Goal: Contribute content

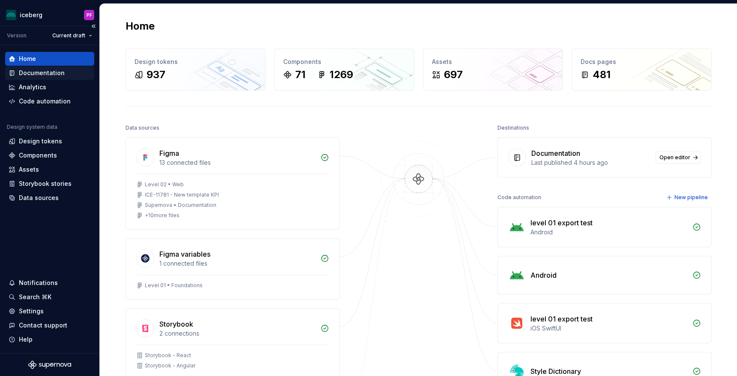
click at [31, 69] on div "Documentation" at bounding box center [42, 73] width 46 height 9
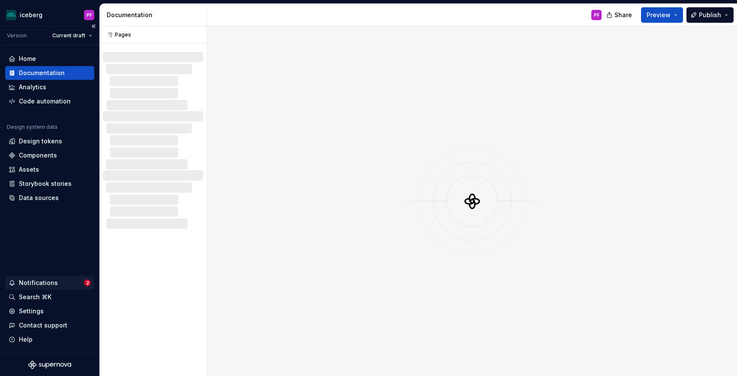
click at [46, 285] on div "Notifications" at bounding box center [38, 282] width 39 height 9
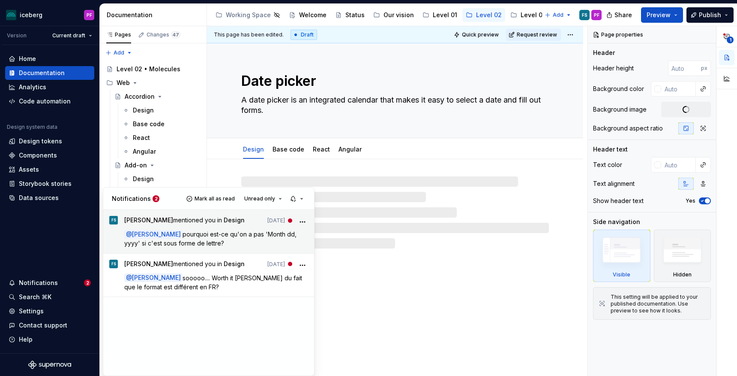
click at [244, 237] on span "pourquoi est-ce qu'on a pas 'Month dd, yyyy' si c'est sous forme de lettre?" at bounding box center [211, 238] width 174 height 16
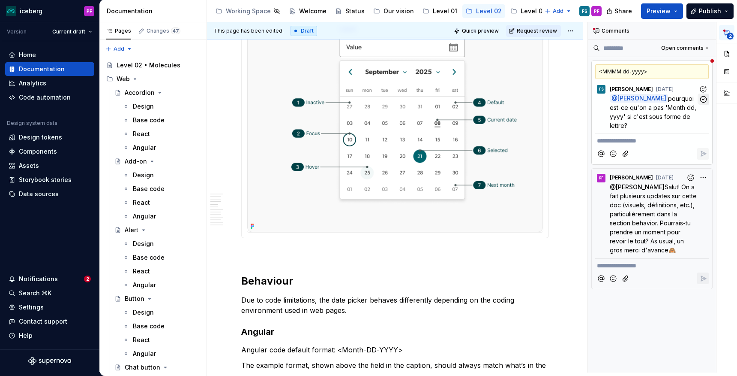
scroll to position [515, 0]
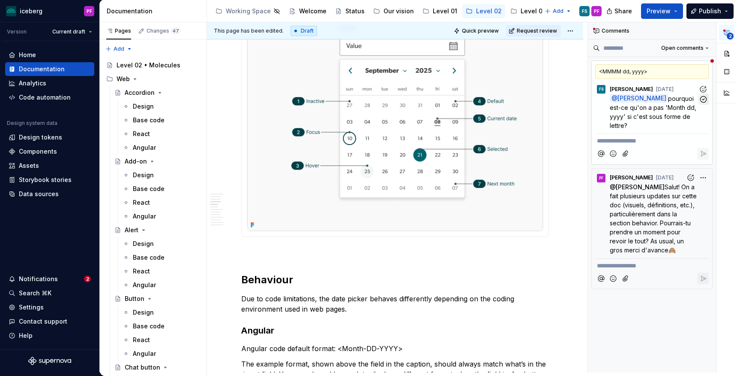
click at [703, 99] on icon "button" at bounding box center [704, 99] width 6 height 6
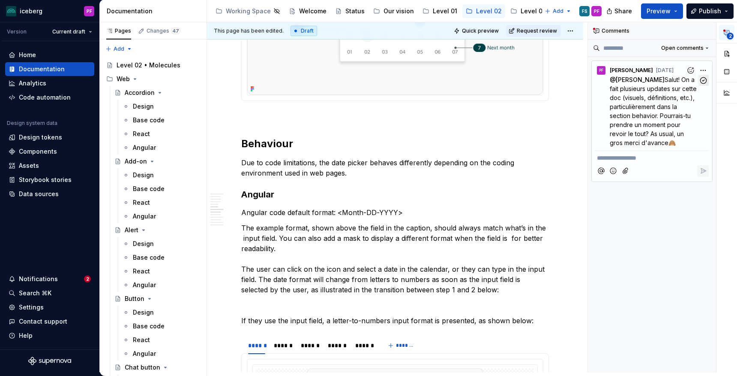
click at [704, 77] on icon "button" at bounding box center [704, 80] width 6 height 6
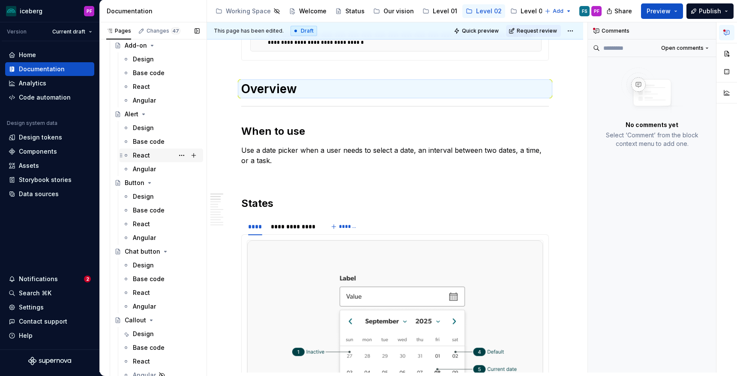
scroll to position [116, 0]
click at [138, 130] on div "Design" at bounding box center [143, 127] width 21 height 9
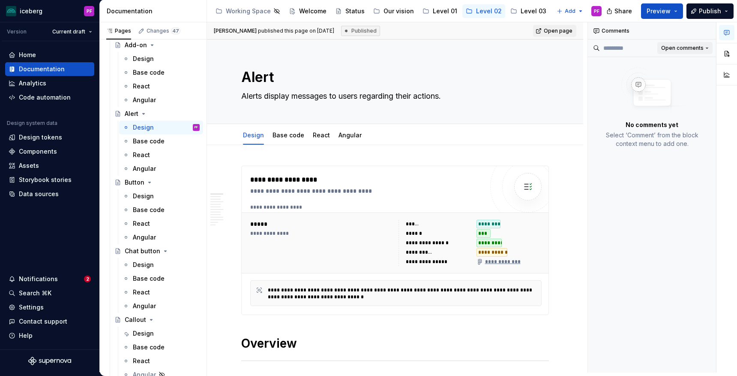
click at [693, 46] on span "Open comments" at bounding box center [683, 48] width 42 height 7
click at [678, 77] on div "Resolved" at bounding box center [680, 78] width 56 height 9
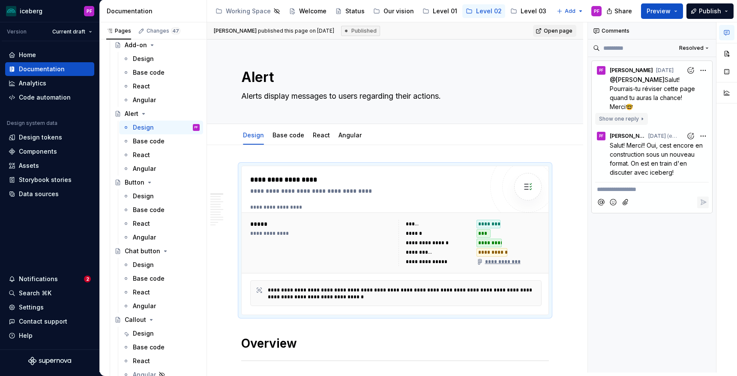
click at [640, 120] on button "Show one reply" at bounding box center [622, 119] width 53 height 12
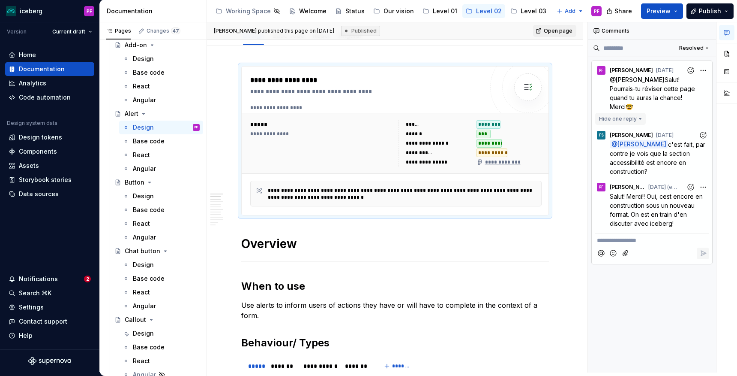
scroll to position [100, 0]
click at [640, 120] on button "Hide one reply" at bounding box center [621, 119] width 51 height 12
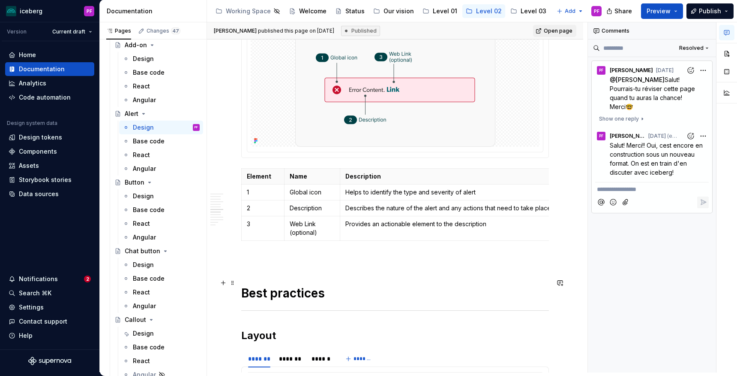
scroll to position [925, 0]
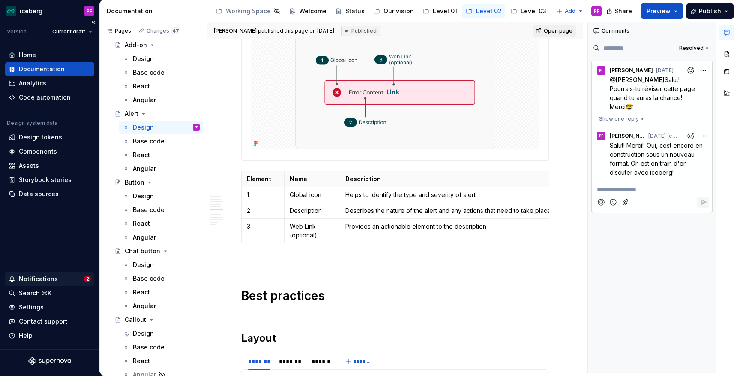
click at [42, 282] on div "Notifications" at bounding box center [38, 278] width 39 height 9
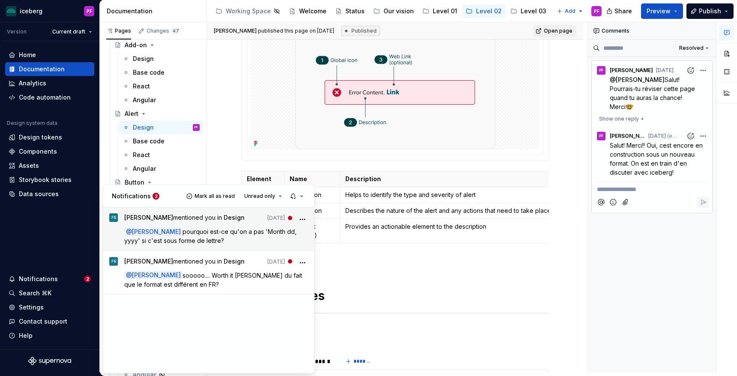
click at [303, 217] on icon "More" at bounding box center [302, 219] width 9 height 9
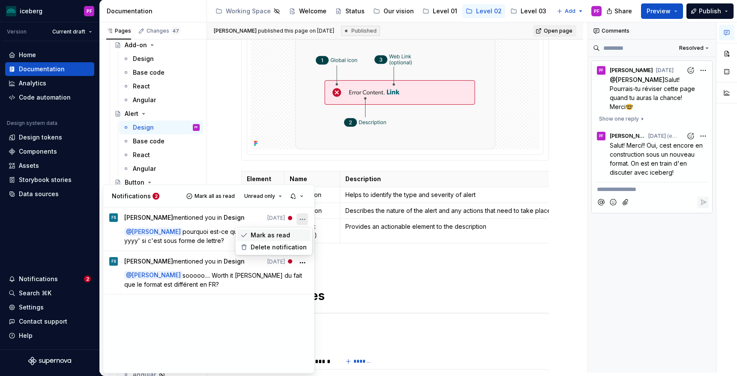
click at [275, 238] on span "Mark as read" at bounding box center [270, 235] width 39 height 9
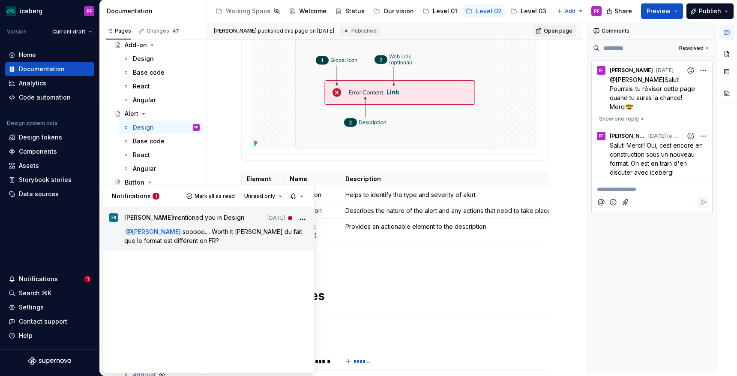
click at [301, 218] on icon "More" at bounding box center [302, 219] width 9 height 9
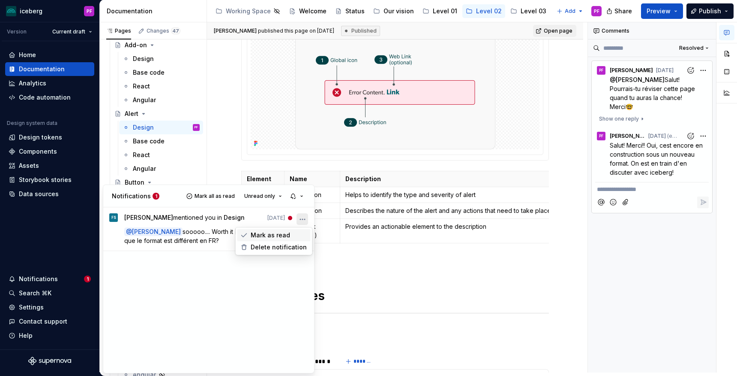
click at [286, 237] on span "Mark as read" at bounding box center [270, 235] width 39 height 9
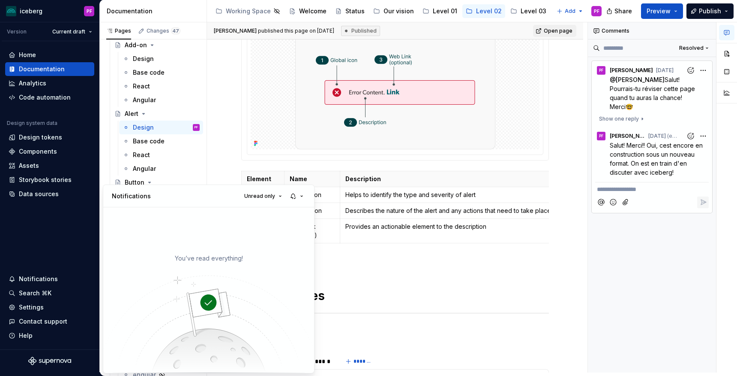
click at [688, 132] on div "**********" at bounding box center [662, 197] width 149 height 350
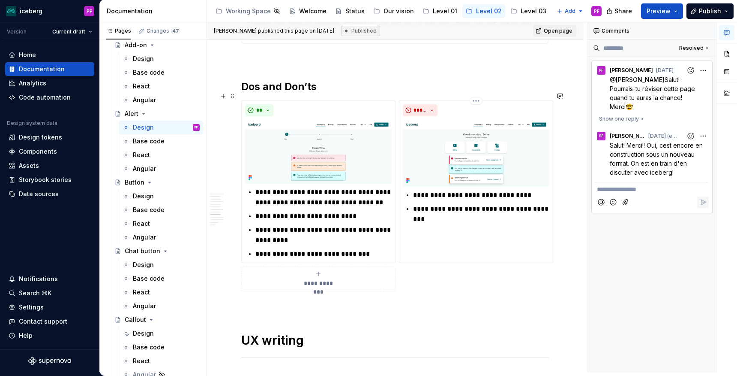
scroll to position [1513, 0]
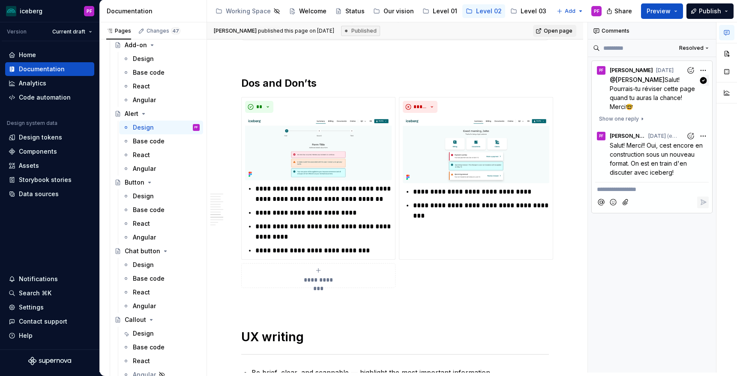
drag, startPoint x: 633, startPoint y: 105, endPoint x: 626, endPoint y: 105, distance: 6.9
click at [626, 105] on p "@ [PERSON_NAME] Salut! Pourrais-tu réviser cette page quand tu auras la chance!…" at bounding box center [654, 93] width 89 height 36
copy span "🤓"
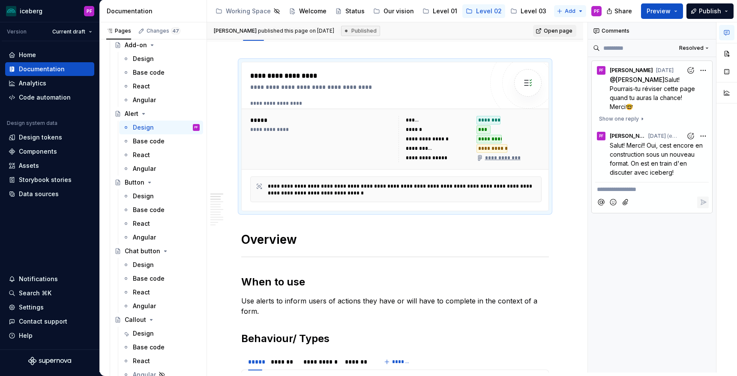
scroll to position [100, 0]
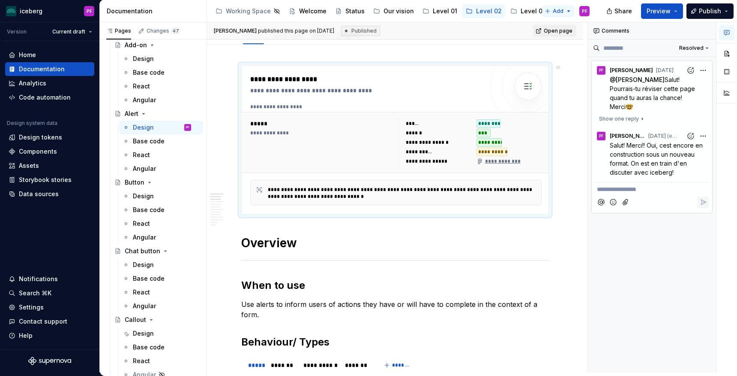
type textarea "*"
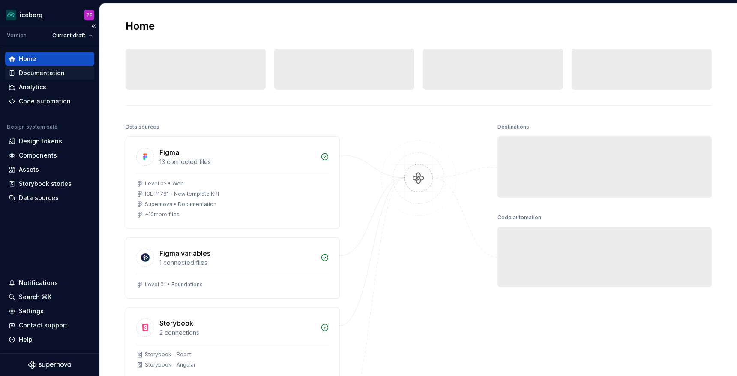
click at [41, 71] on div "Documentation" at bounding box center [42, 73] width 46 height 9
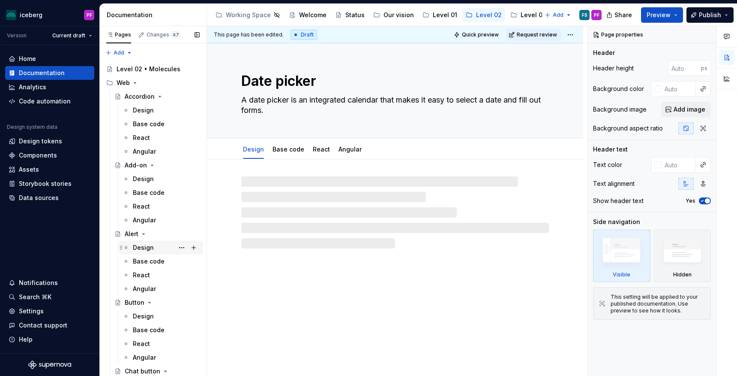
click at [154, 247] on div "Design PF" at bounding box center [166, 247] width 67 height 12
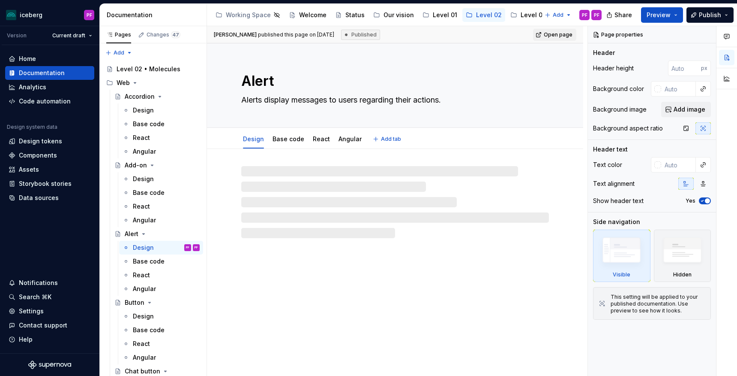
click at [328, 66] on div "Alert Alerts display messages to users regarding their actions." at bounding box center [395, 85] width 308 height 84
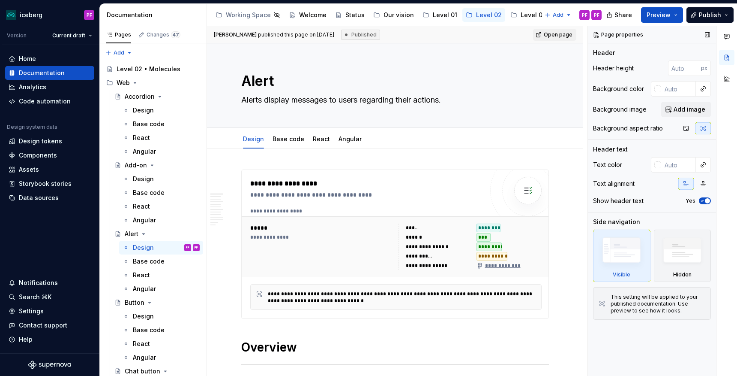
click at [616, 54] on div "Header" at bounding box center [652, 52] width 118 height 9
click at [487, 69] on div "Alert Alerts display messages to users regarding their actions." at bounding box center [395, 85] width 308 height 84
click at [547, 58] on span "Edit header" at bounding box center [554, 58] width 34 height 9
click at [547, 62] on span "Edit header" at bounding box center [554, 58] width 34 height 9
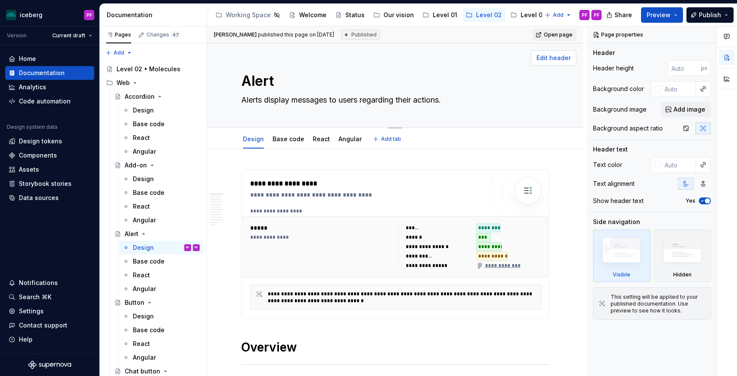
click at [549, 56] on span "Edit header" at bounding box center [554, 58] width 34 height 9
click at [561, 33] on span "Open page" at bounding box center [558, 34] width 29 height 7
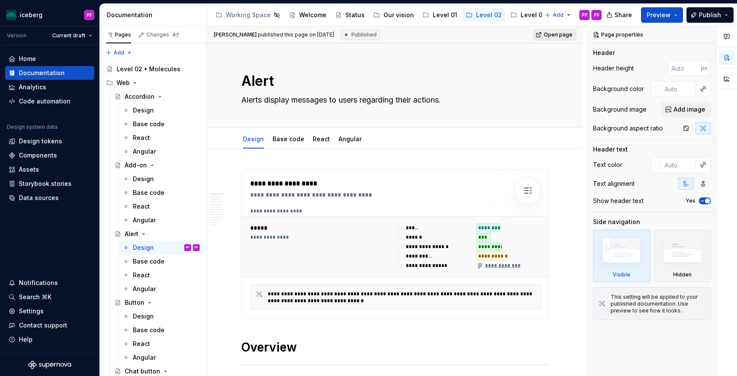
type textarea "*"
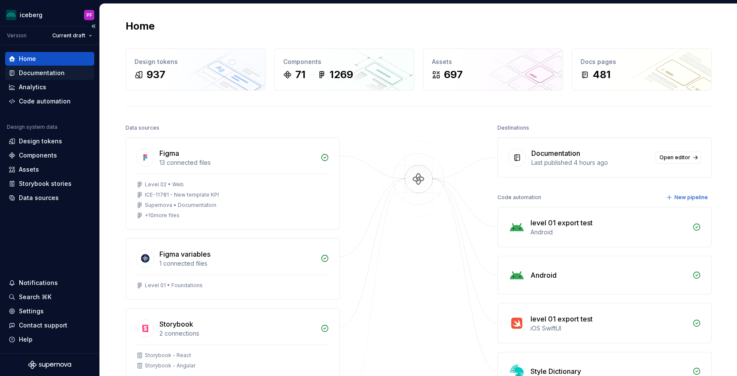
click at [51, 72] on div "Documentation" at bounding box center [42, 73] width 46 height 9
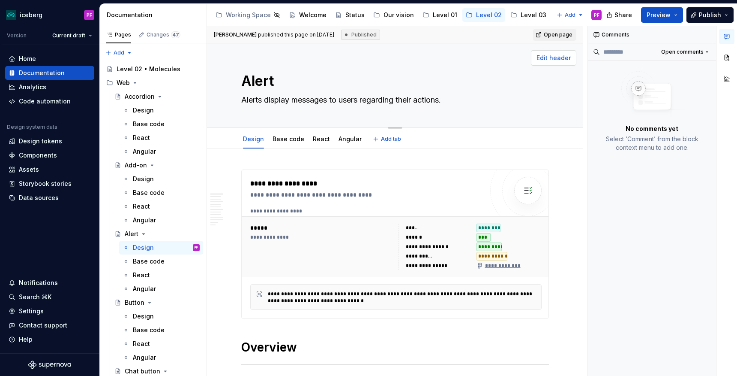
click at [560, 55] on span "Edit header" at bounding box center [554, 58] width 34 height 9
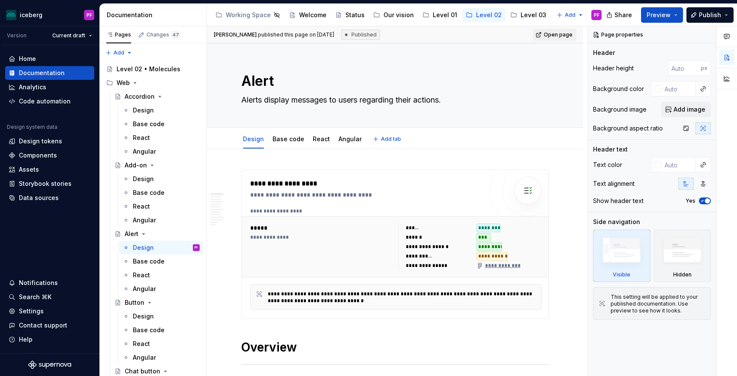
type textarea "*"
